Goal: Information Seeking & Learning: Learn about a topic

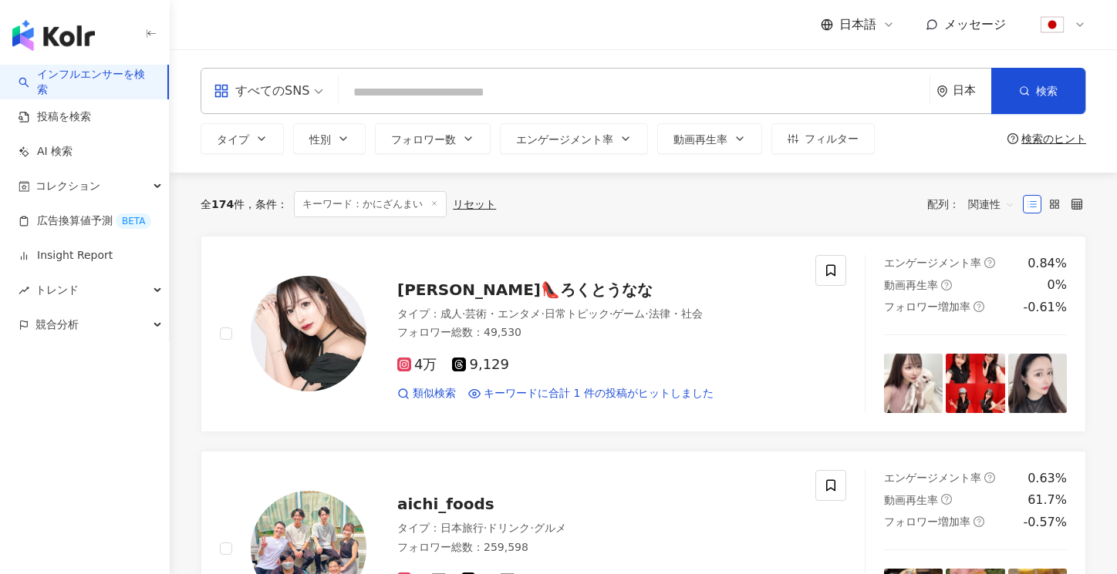
click at [369, 83] on input "search" at bounding box center [634, 92] width 578 height 29
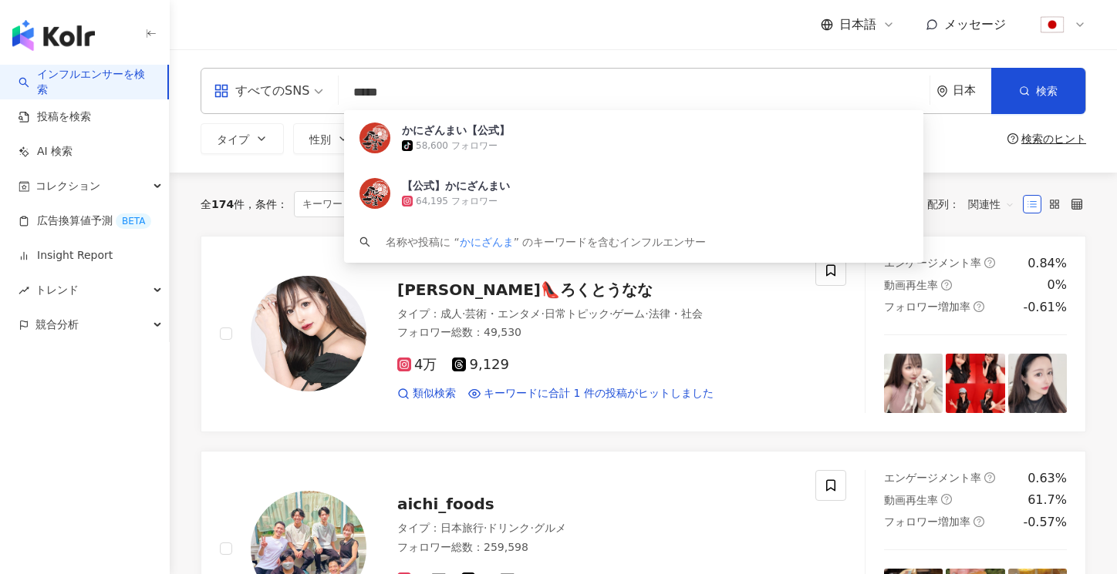
type input "******"
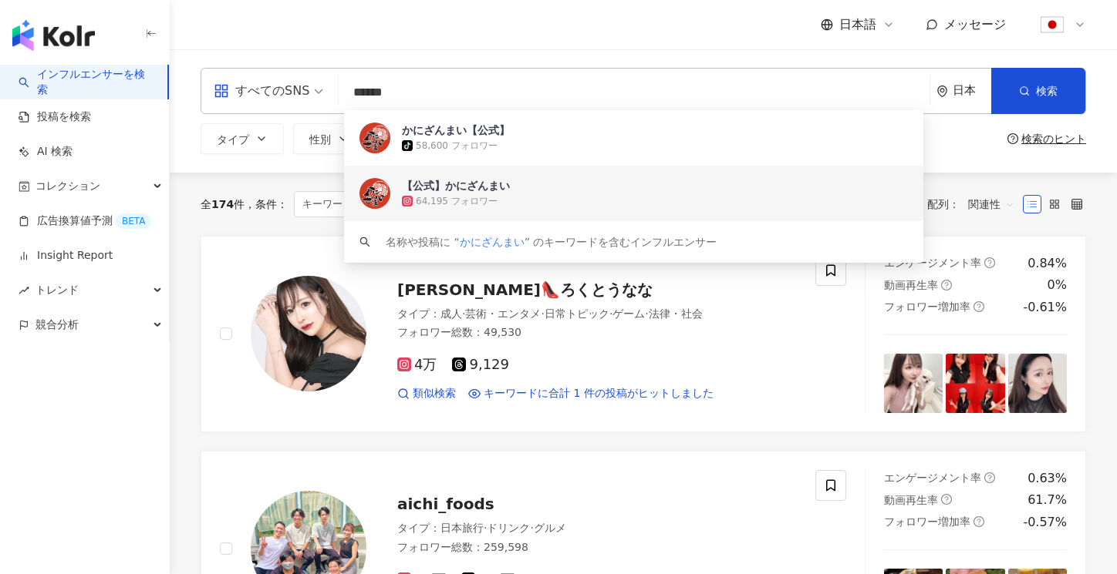
click at [483, 192] on div "【公式】かにざんまい" at bounding box center [456, 185] width 108 height 15
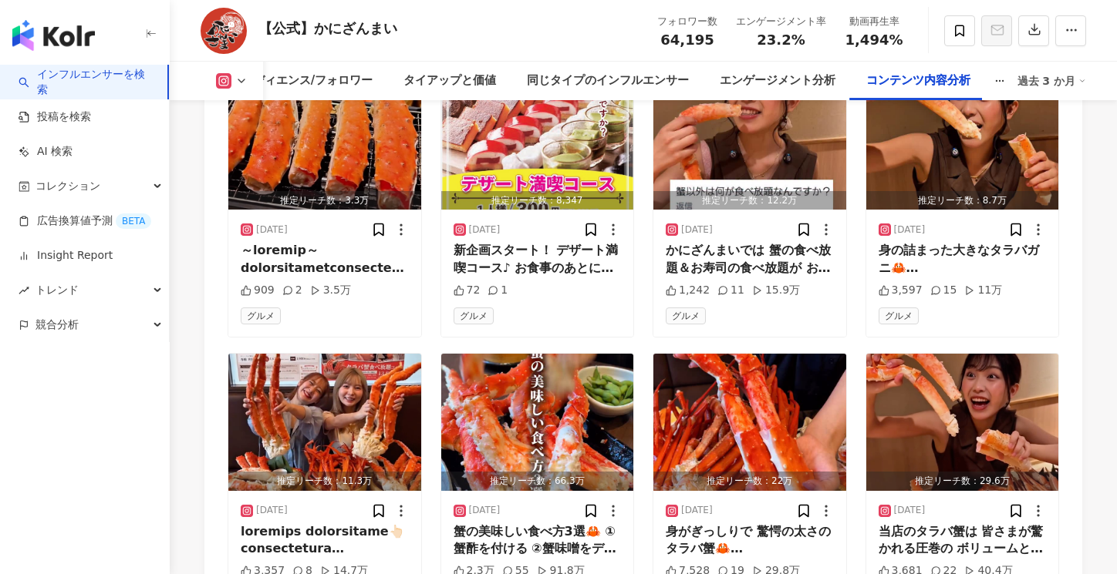
scroll to position [4948, 0]
